Goal: Task Accomplishment & Management: Manage account settings

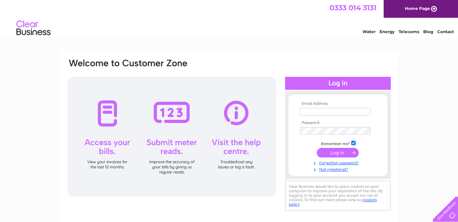
type input "Sales@musicstation.me.uk"
click at [337, 150] on input "submit" at bounding box center [338, 153] width 42 height 10
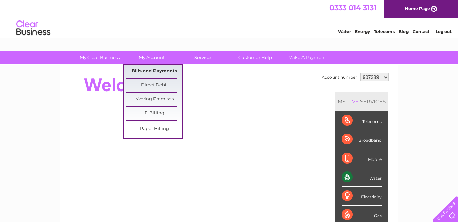
click at [148, 68] on link "Bills and Payments" at bounding box center [154, 71] width 56 height 14
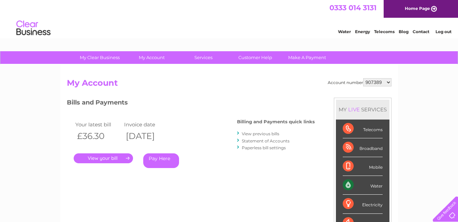
click at [391, 82] on select "907389 1132248 1132249" at bounding box center [377, 82] width 28 height 8
click at [107, 156] on link "." at bounding box center [103, 158] width 59 height 10
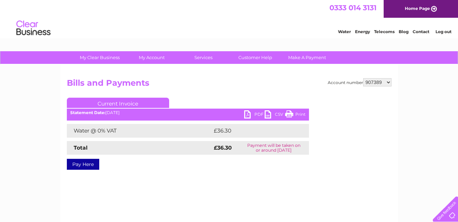
click at [254, 111] on link "PDF" at bounding box center [254, 115] width 20 height 10
click at [388, 83] on select "907389 1132248 1132249" at bounding box center [377, 82] width 28 height 8
select select "1132248"
click at [363, 78] on select "907389 1132248 1132249" at bounding box center [377, 82] width 28 height 8
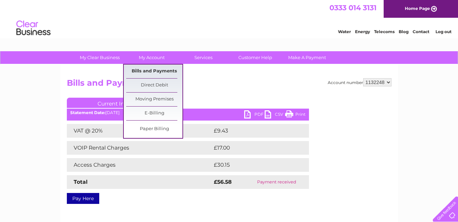
click at [152, 72] on link "Bills and Payments" at bounding box center [154, 71] width 56 height 14
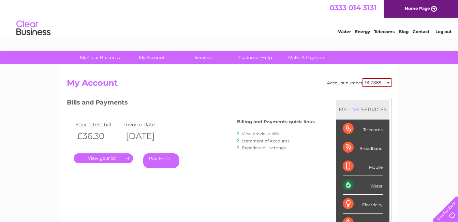
click at [389, 81] on select "907389 1132248 1132249" at bounding box center [376, 82] width 29 height 9
select select "1132248"
click at [363, 78] on select "907389 1132248 1132249" at bounding box center [376, 82] width 29 height 9
click at [317, 81] on h2 "My Account" at bounding box center [229, 84] width 324 height 13
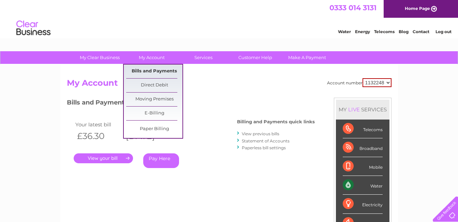
click at [148, 66] on link "Bills and Payments" at bounding box center [154, 71] width 56 height 14
